Goal: Information Seeking & Learning: Learn about a topic

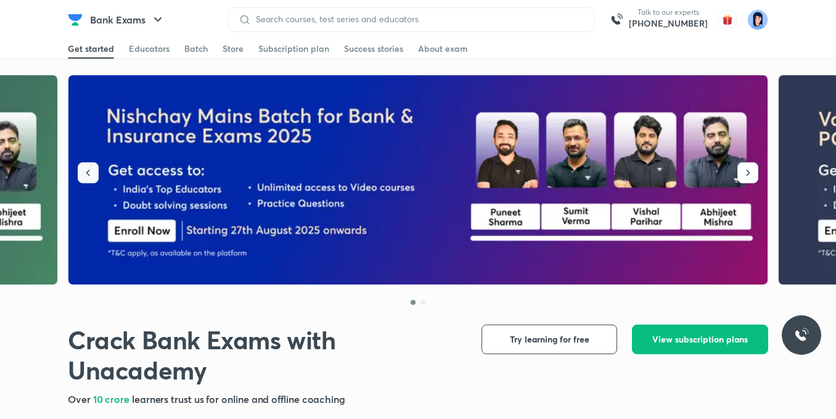
click at [92, 171] on icon "button" at bounding box center [88, 172] width 12 height 12
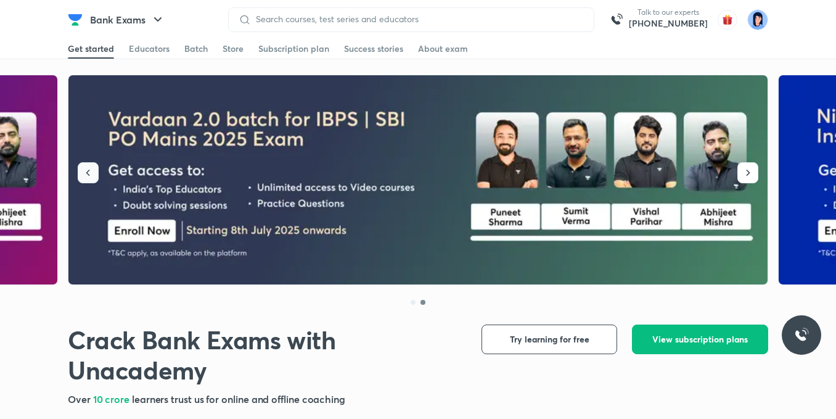
click at [83, 166] on button "button" at bounding box center [88, 172] width 21 height 21
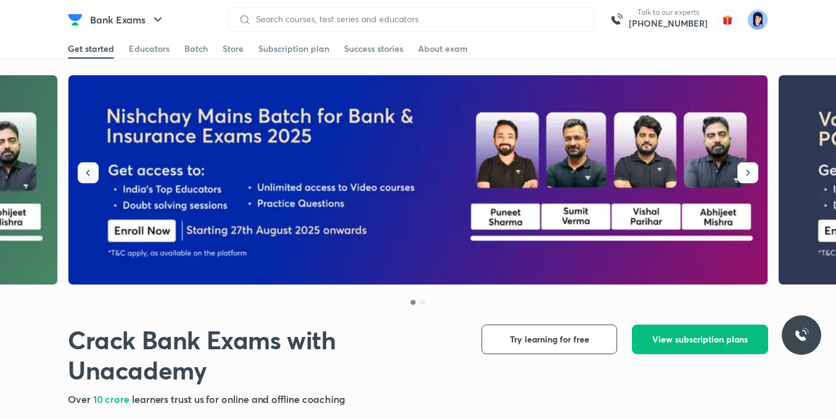
click at [83, 166] on button "button" at bounding box center [88, 172] width 21 height 21
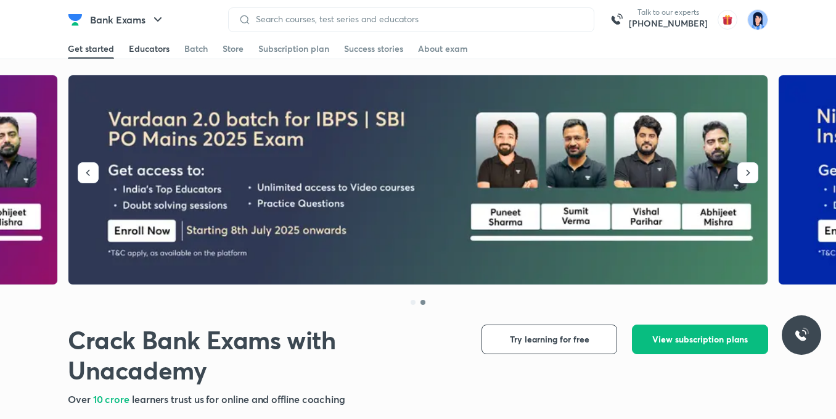
click at [150, 54] on div "Educators" at bounding box center [149, 49] width 41 height 12
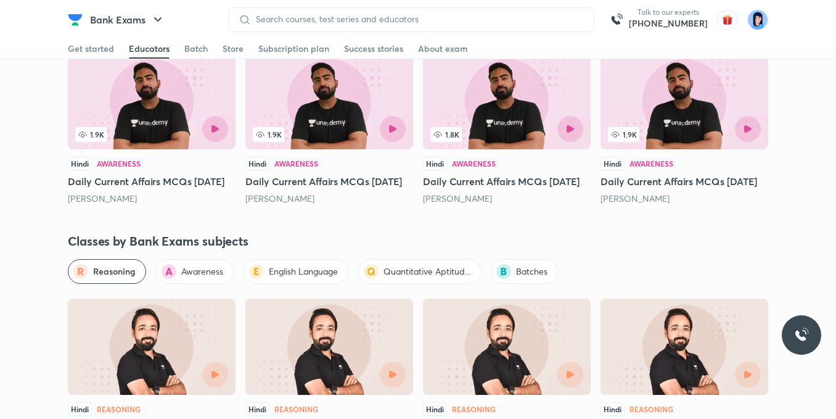
scroll to position [1824, 0]
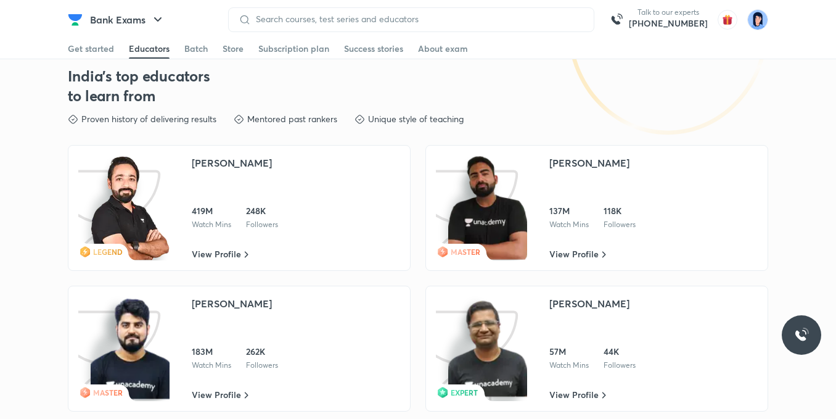
click at [505, 212] on img at bounding box center [487, 207] width 79 height 105
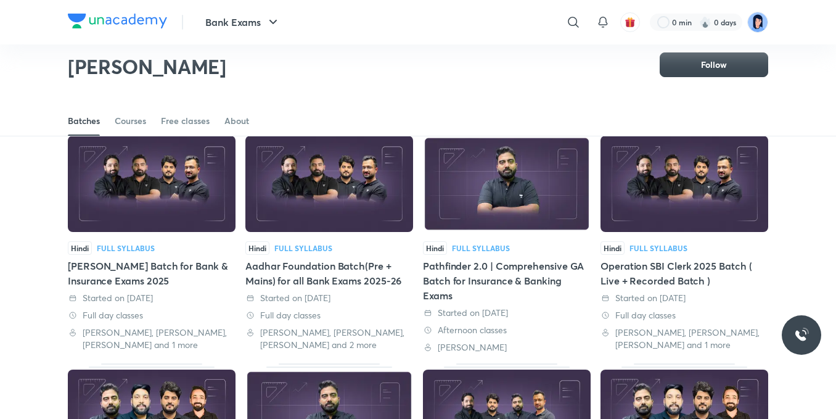
scroll to position [237, 0]
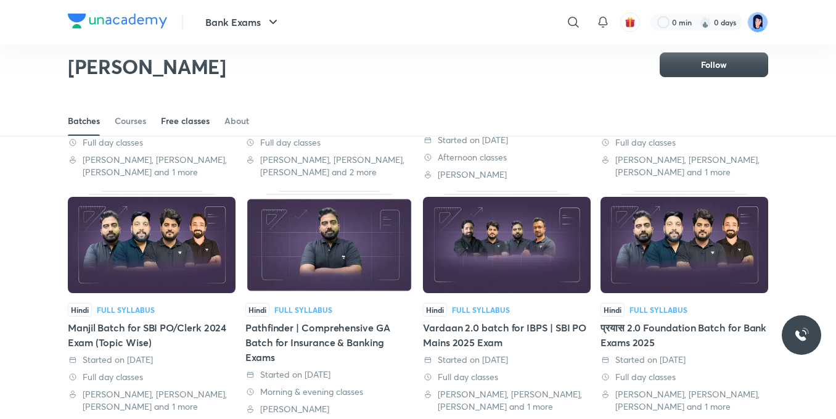
click at [195, 125] on div "Free classes" at bounding box center [185, 121] width 49 height 12
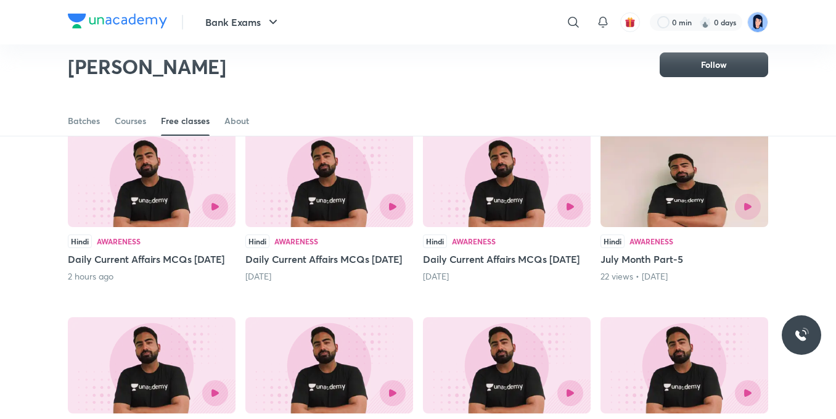
scroll to position [118, 0]
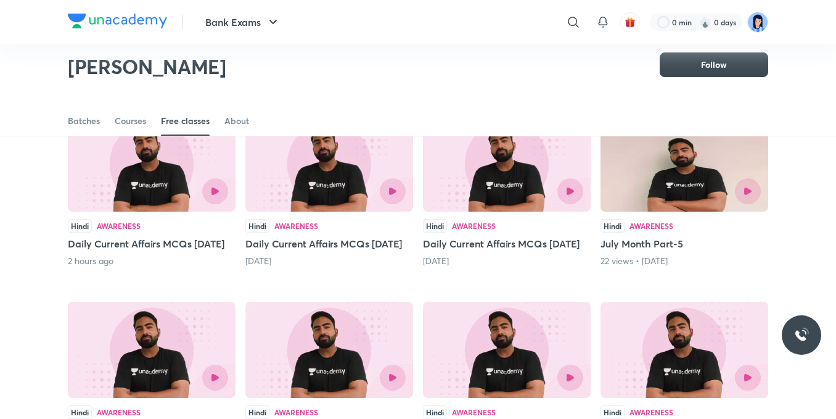
click at [160, 232] on div "Hindi Awareness" at bounding box center [152, 226] width 168 height 14
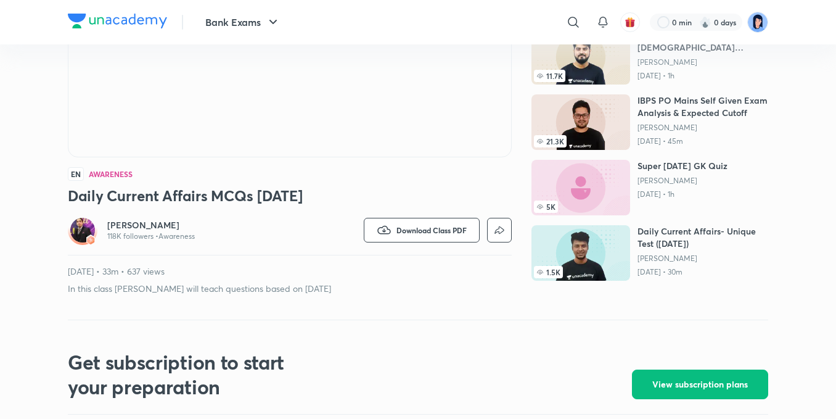
scroll to position [226, 0]
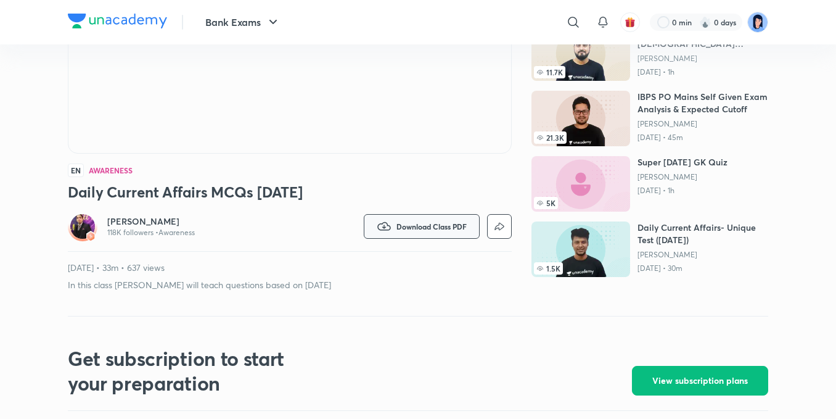
click at [422, 223] on span "Download Class PDF" at bounding box center [431, 226] width 70 height 10
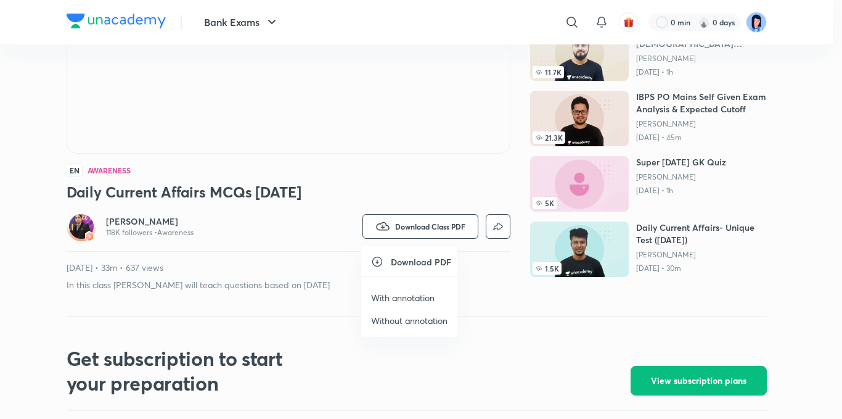
click at [404, 293] on p "With annotation" at bounding box center [402, 297] width 63 height 13
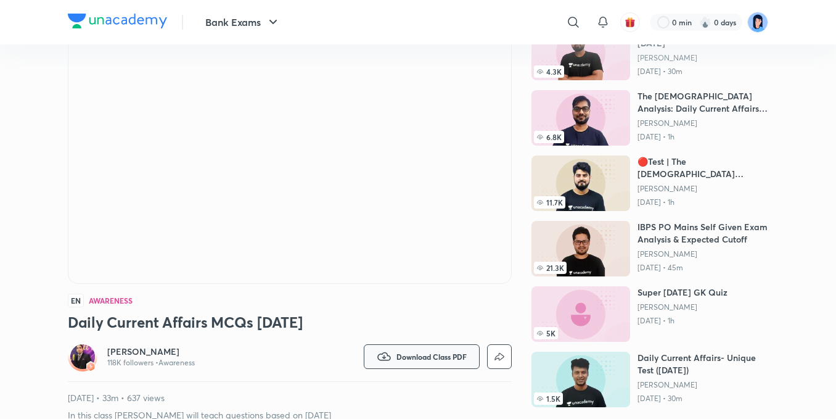
scroll to position [0, 0]
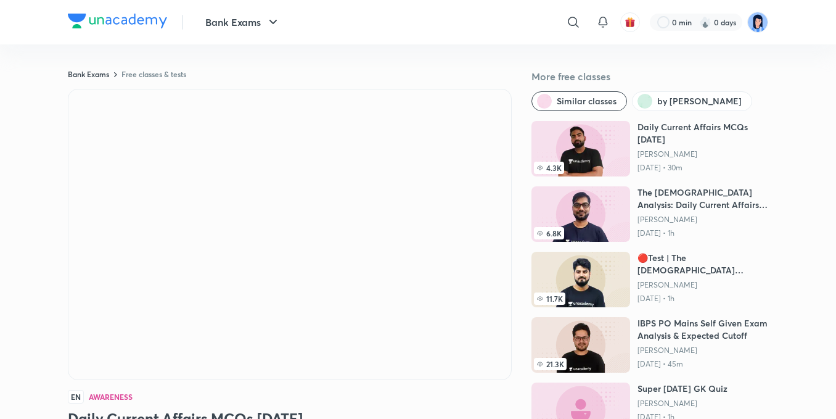
click at [118, 17] on img at bounding box center [117, 21] width 99 height 15
